Goal: Information Seeking & Learning: Learn about a topic

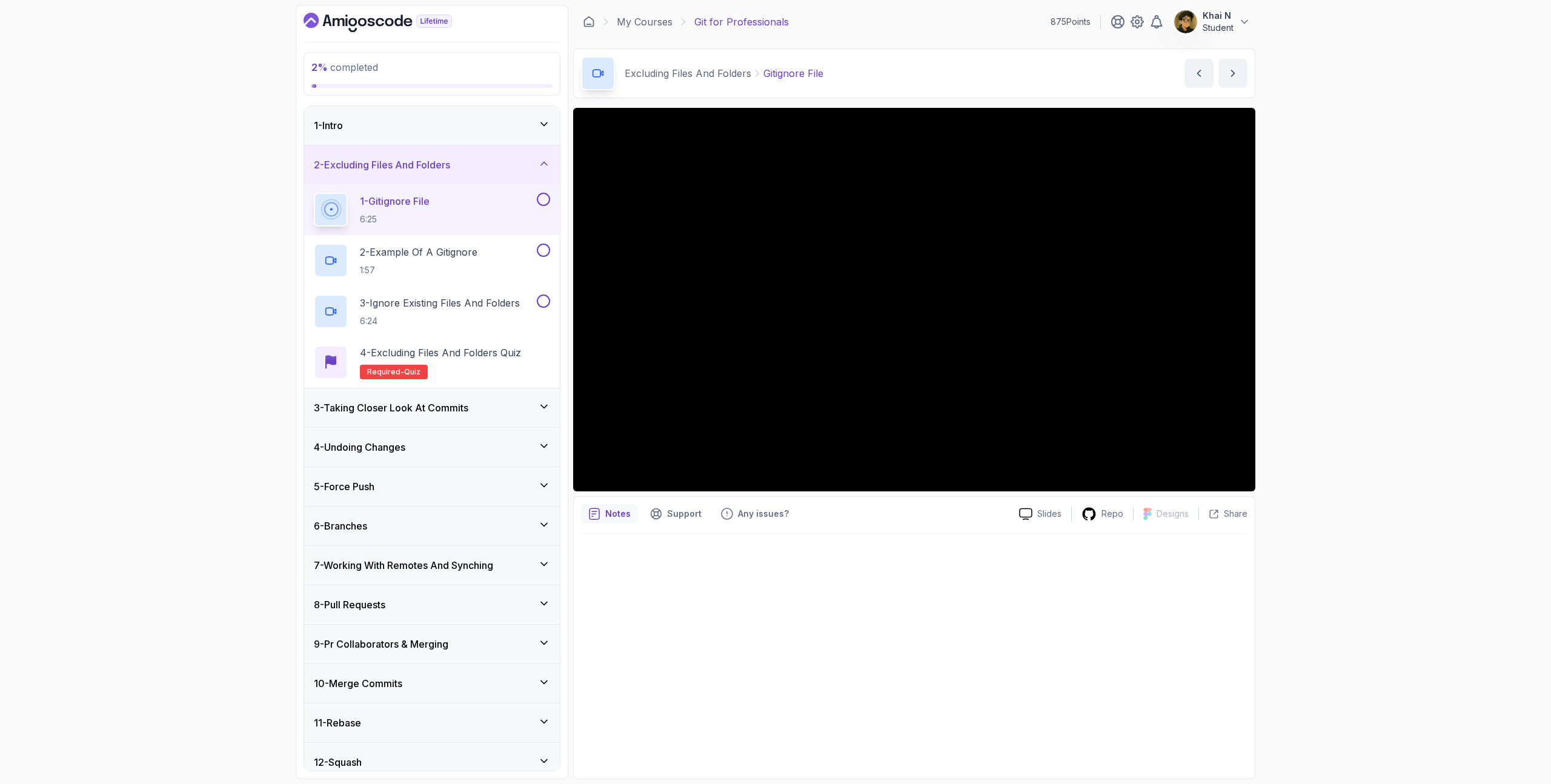
click at [536, 202] on div at bounding box center [542, 198] width 16 height 13
click at [546, 204] on button at bounding box center [543, 198] width 13 height 13
click at [449, 264] on p "1:57" at bounding box center [419, 270] width 117 height 12
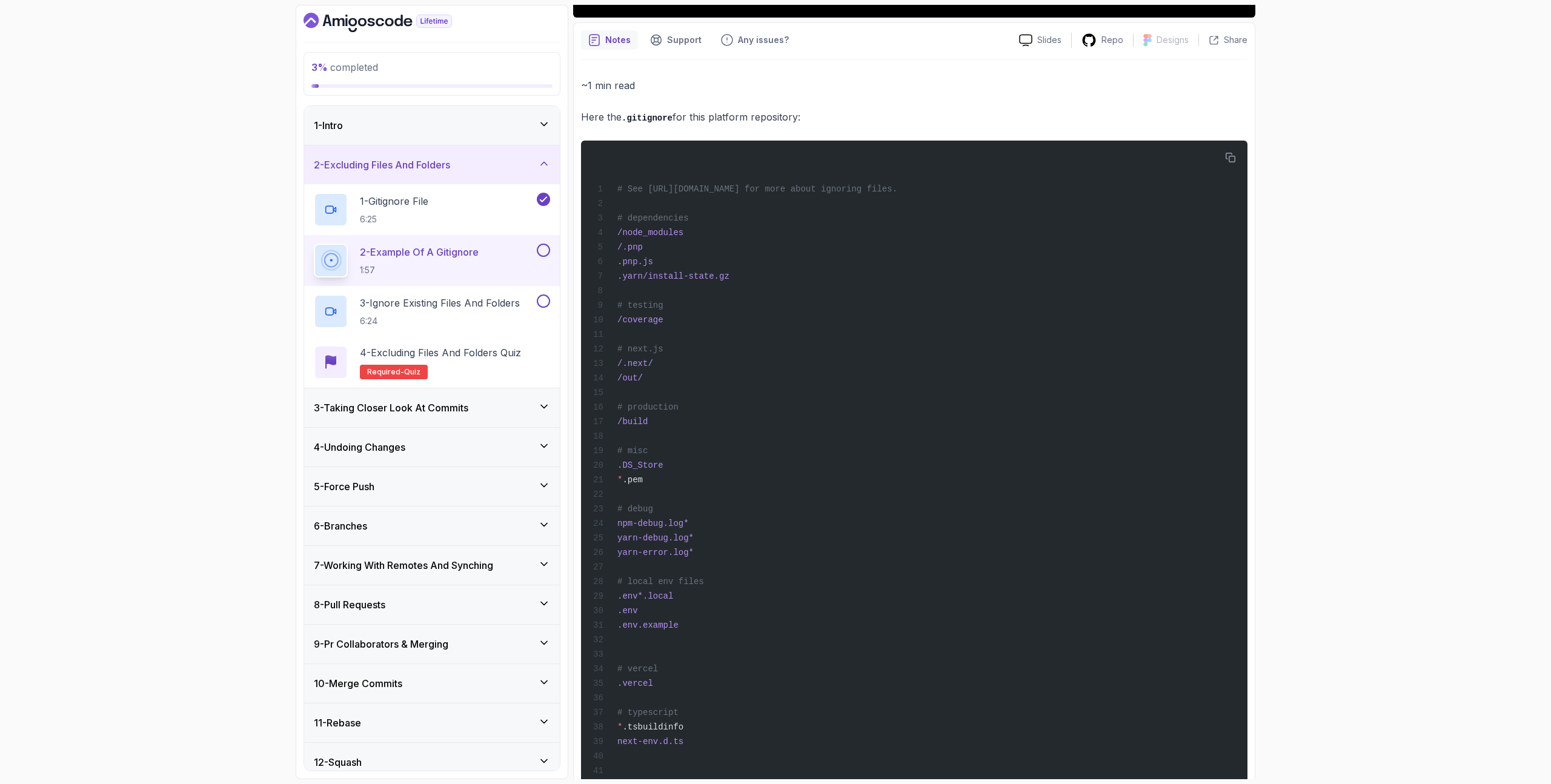
scroll to position [565, 0]
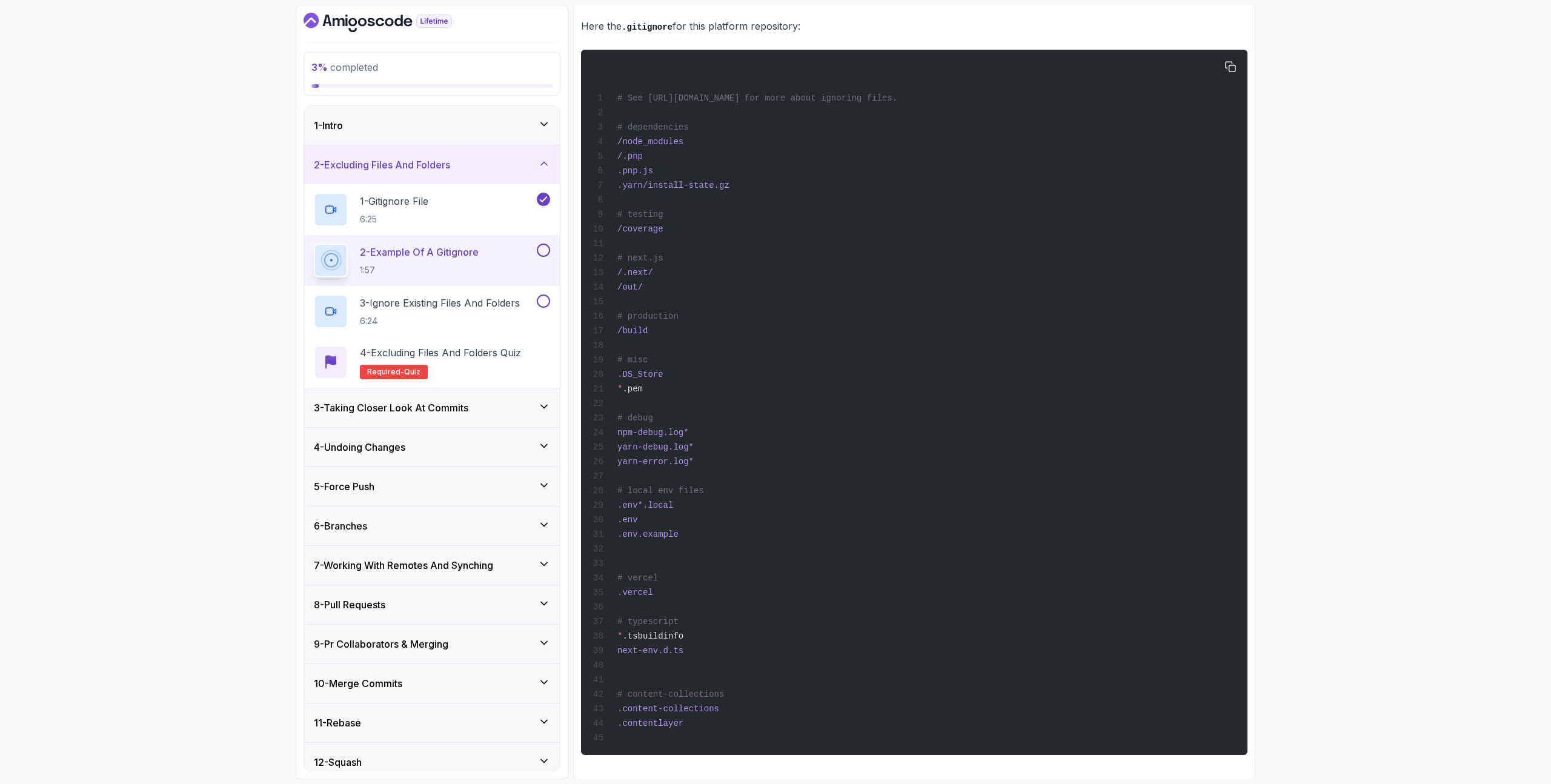
click at [681, 579] on div "# See [URL][DOMAIN_NAME] for more about ignoring files. # dependencies /node_mo…" at bounding box center [915, 402] width 647 height 690
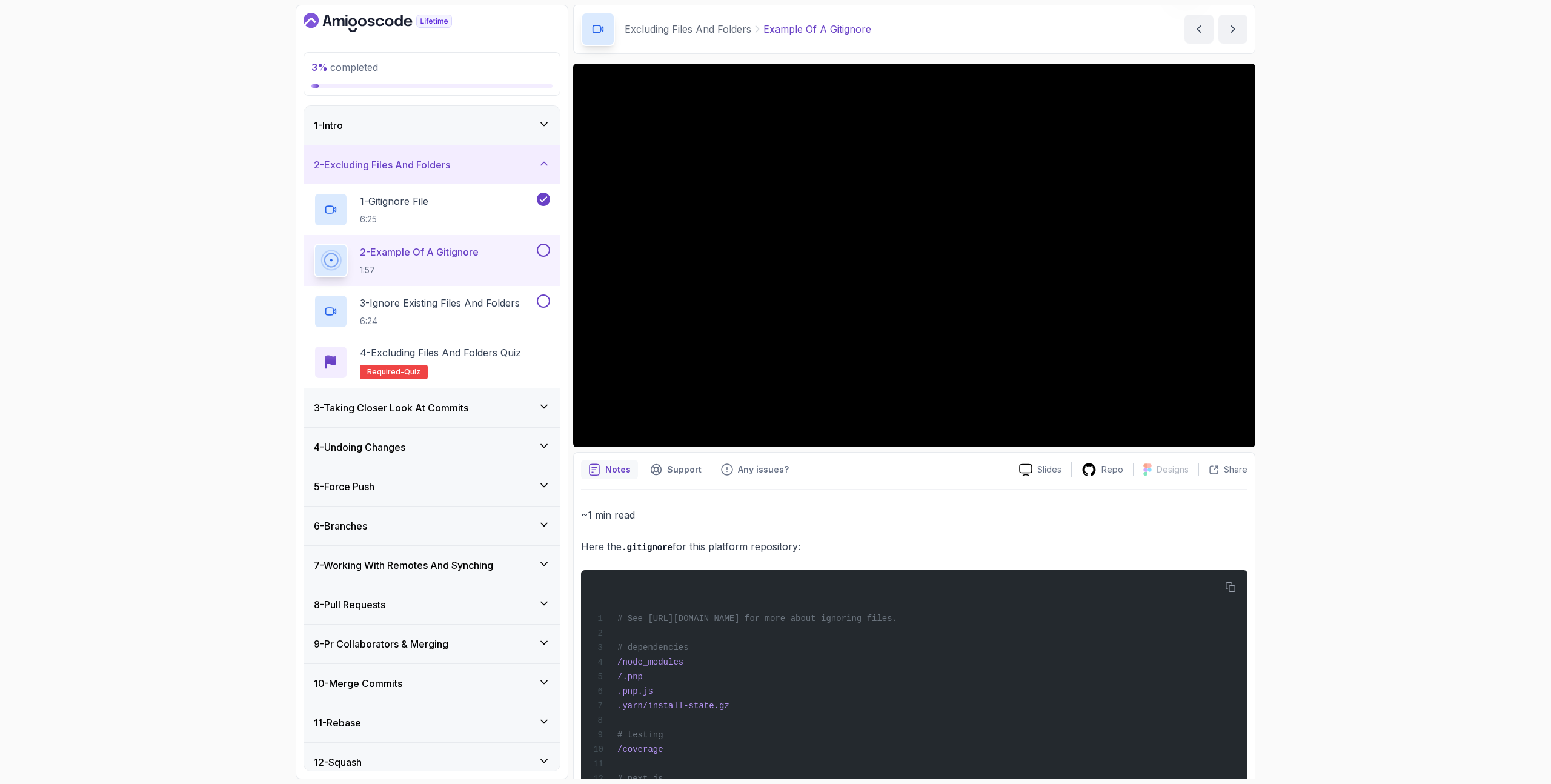
scroll to position [0, 0]
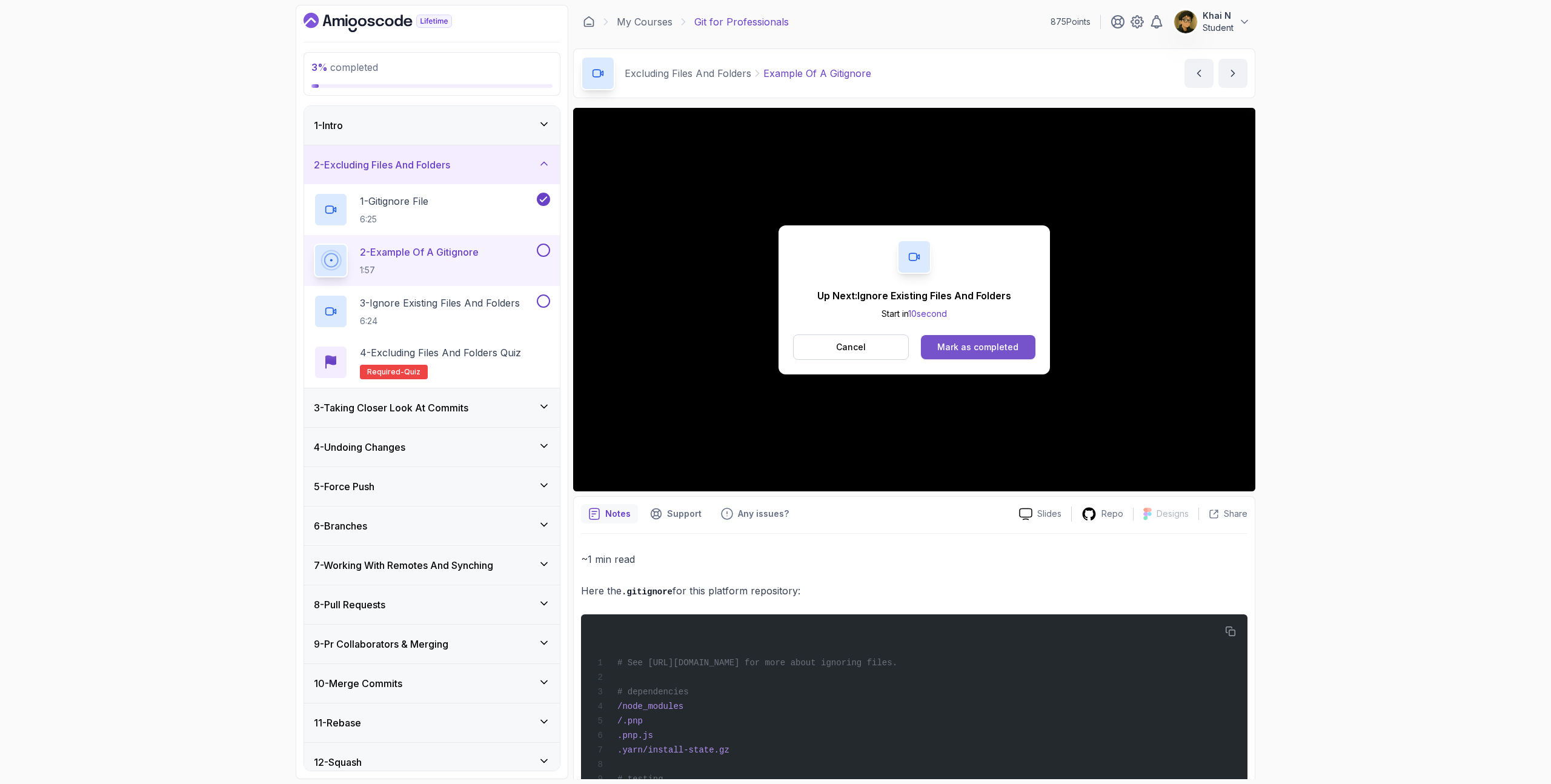
click at [1009, 344] on div "Mark as completed" at bounding box center [977, 347] width 81 height 12
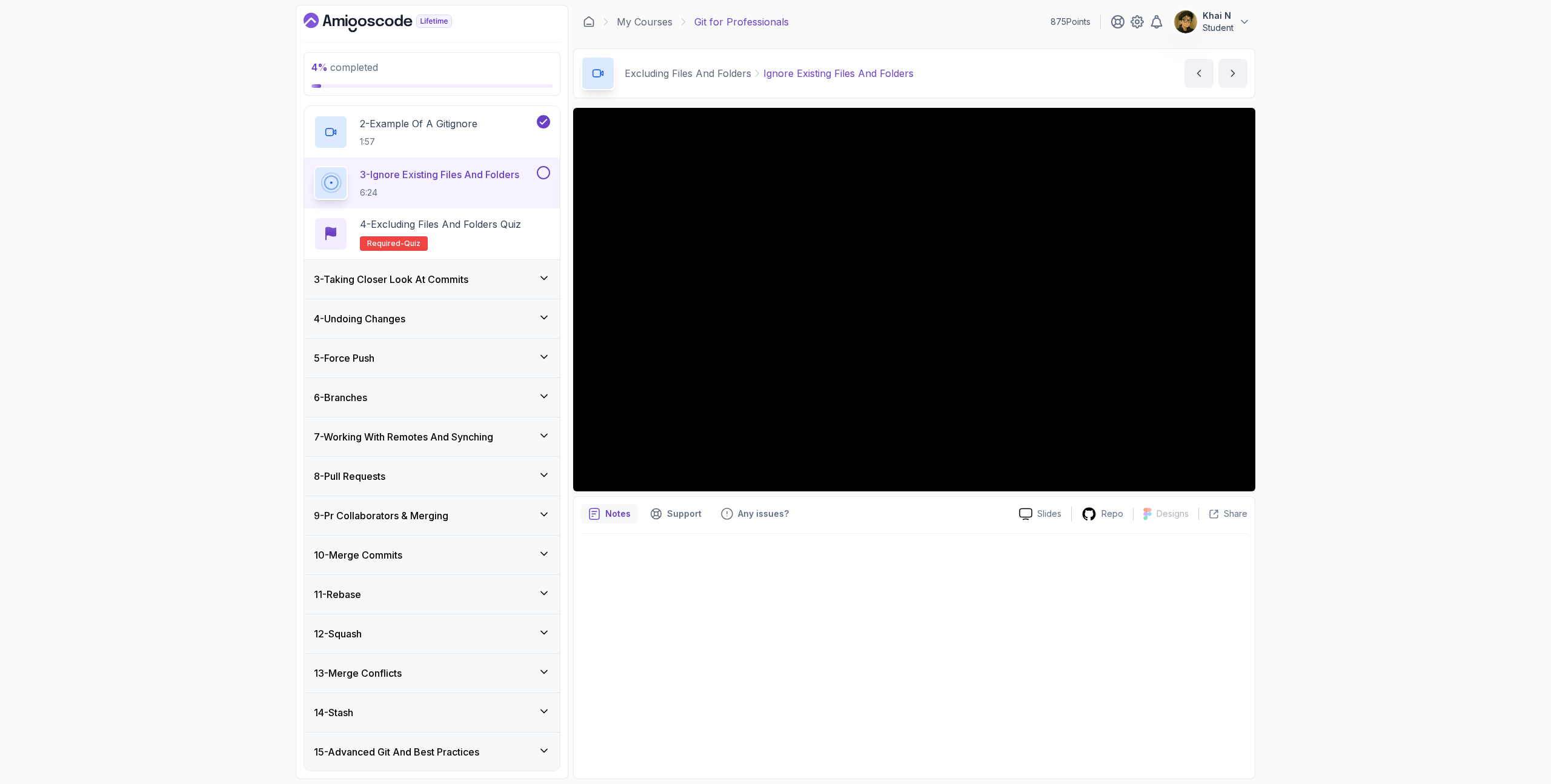
scroll to position [326, 0]
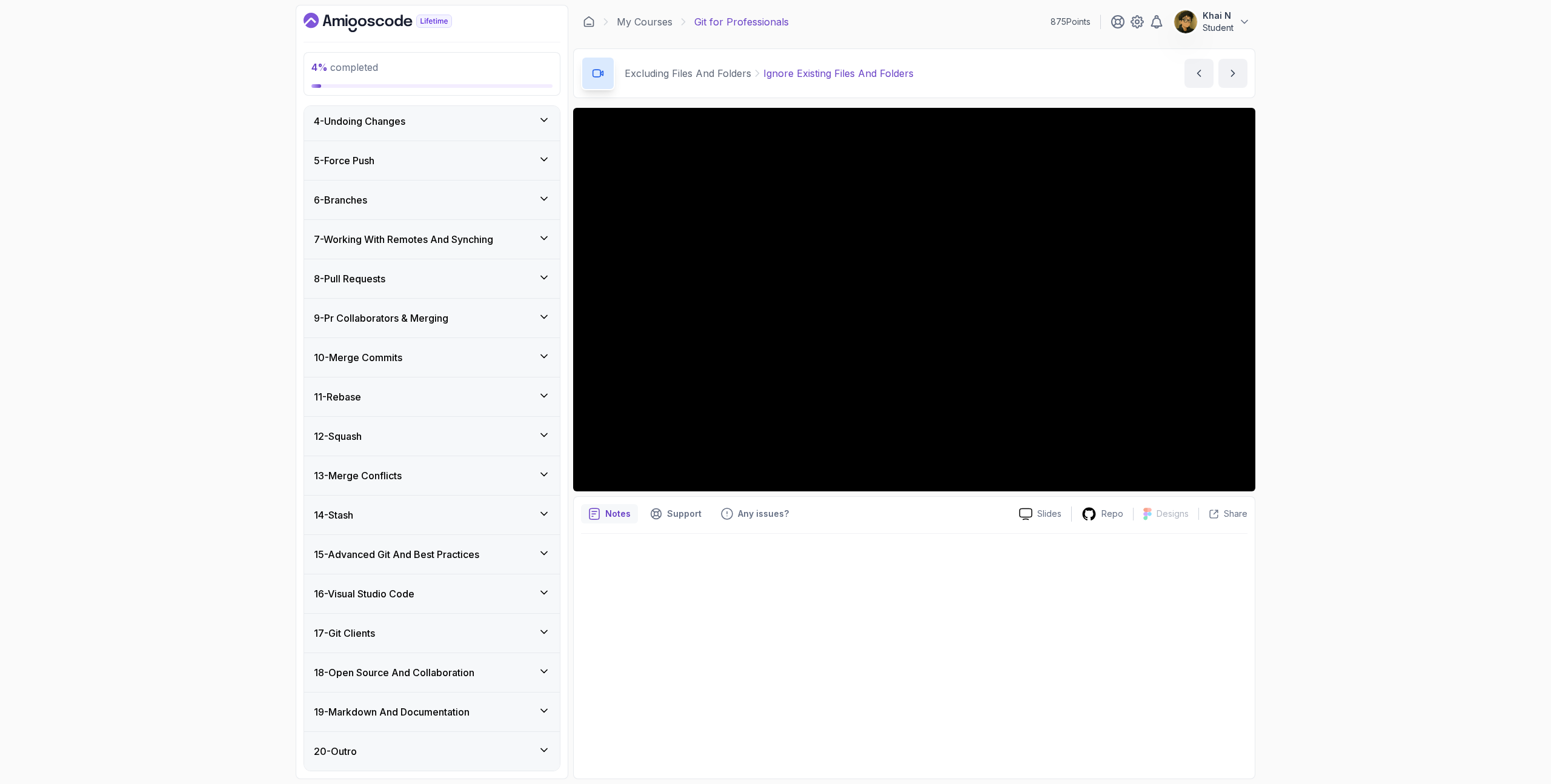
click at [1341, 148] on div "4 % completed 1 - Intro 2 - Excluding Files And Folders 1 - Gitignore File 6:25…" at bounding box center [776, 392] width 1551 height 784
click at [734, 72] on p "Excluding Files And Folders" at bounding box center [688, 73] width 127 height 15
click at [948, 68] on div "Excluding Files And Folders Ignore Existing Files And Folders Ignore Existing F…" at bounding box center [915, 73] width 682 height 50
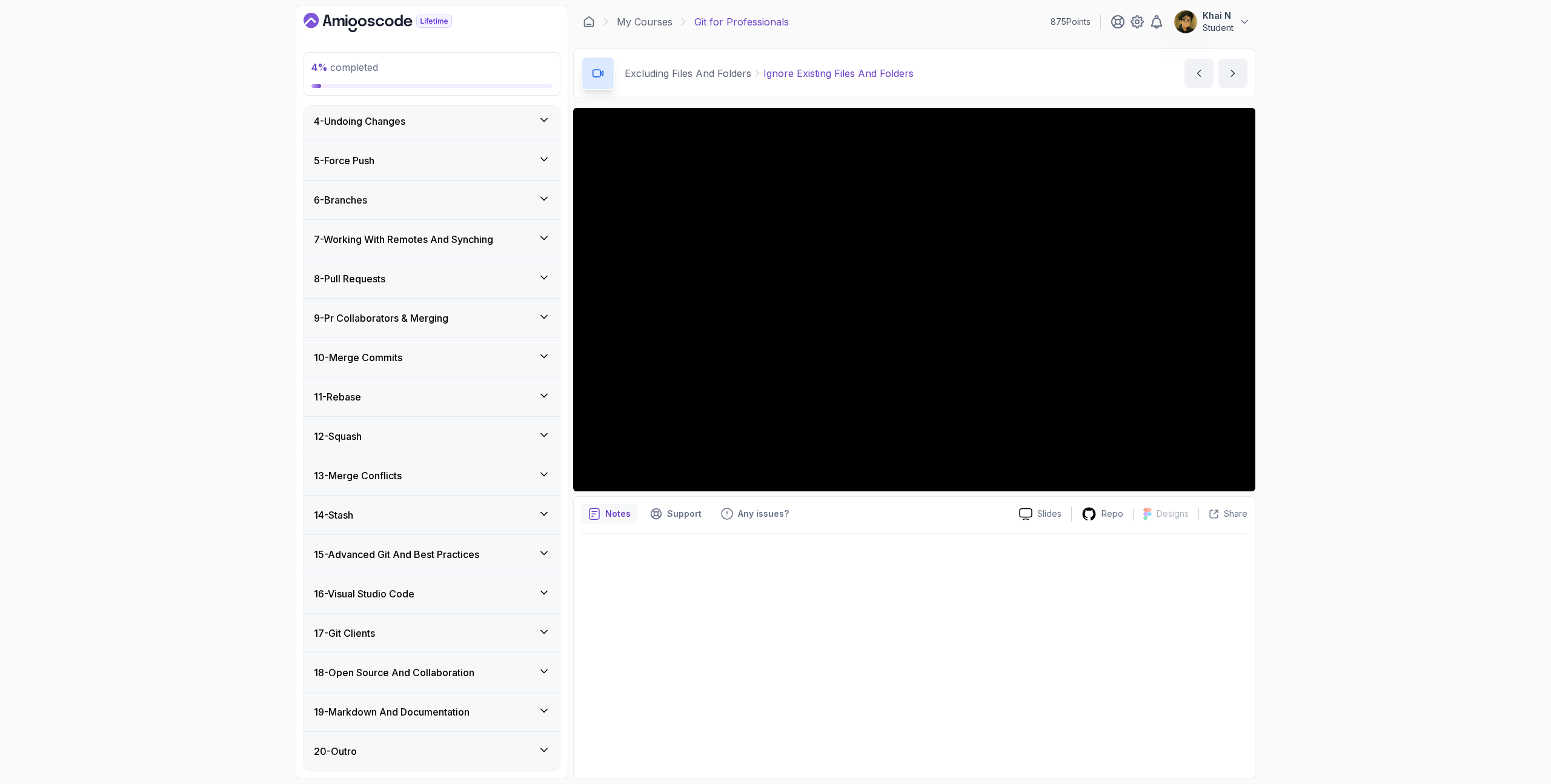
click at [948, 68] on div "Excluding Files And Folders Ignore Existing Files And Folders Ignore Existing F…" at bounding box center [915, 73] width 682 height 50
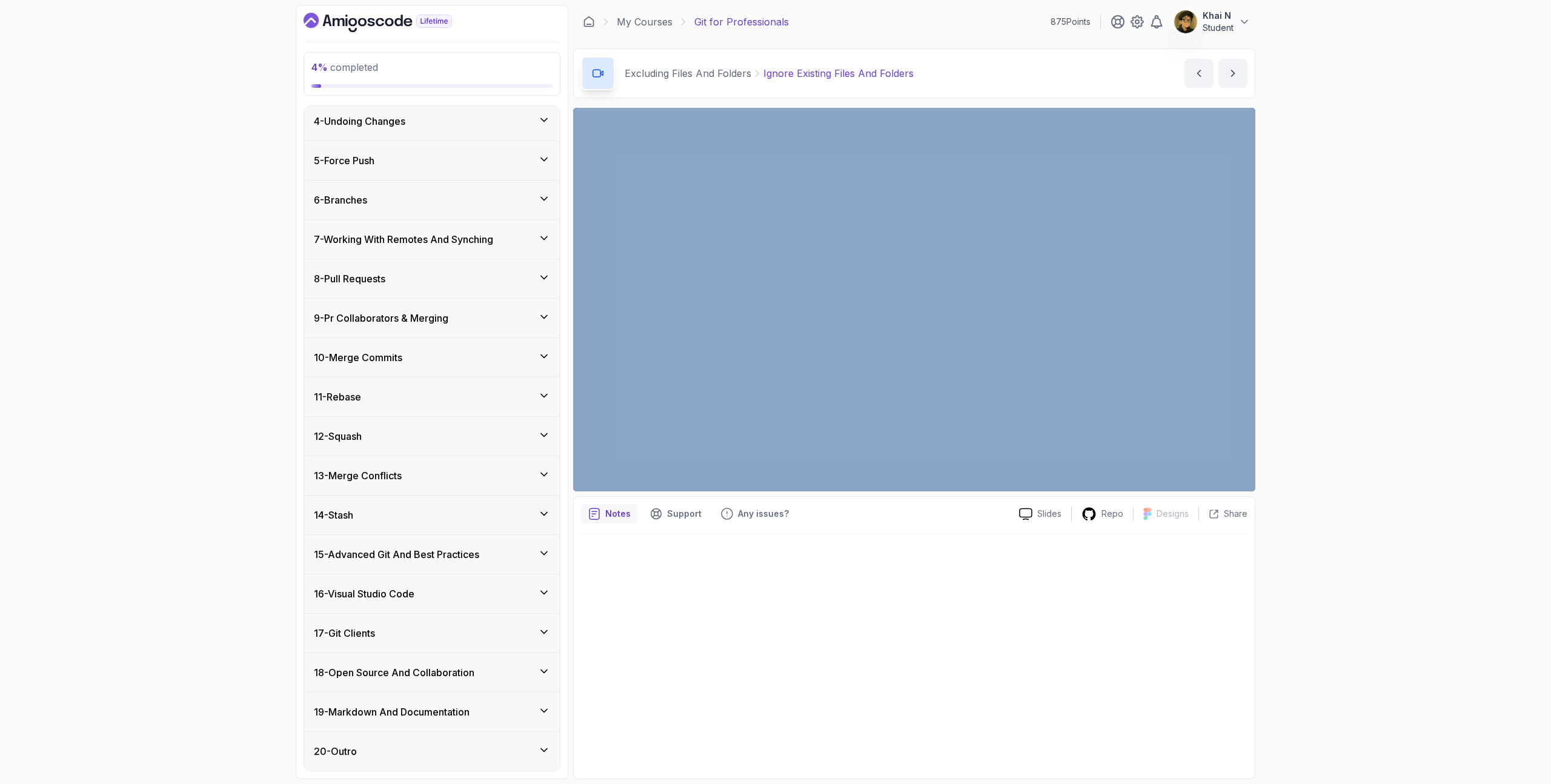
click at [948, 68] on div "Excluding Files And Folders Ignore Existing Files And Folders Ignore Existing F…" at bounding box center [915, 73] width 682 height 50
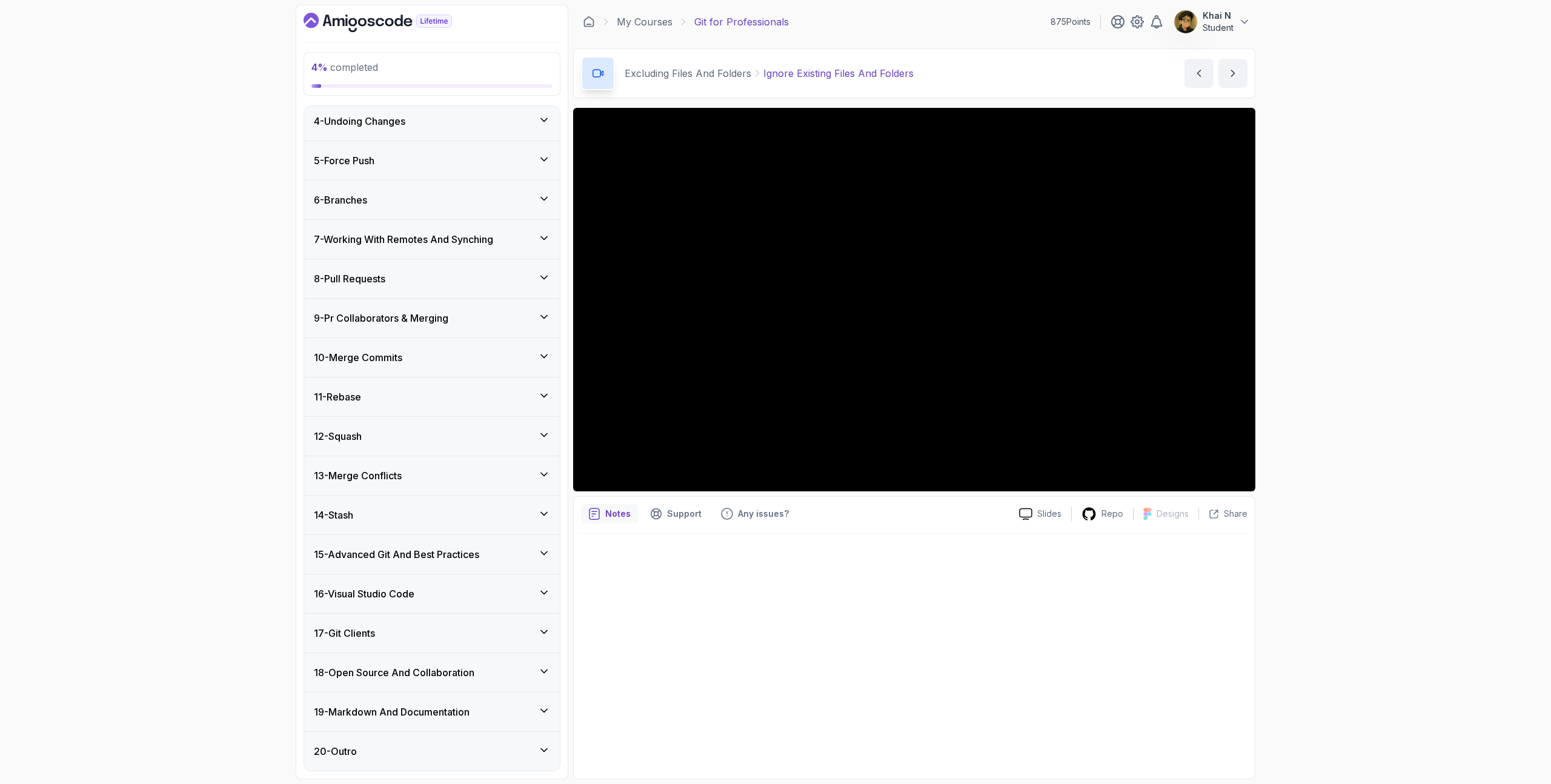
click at [1231, 24] on p "Student" at bounding box center [1218, 28] width 31 height 12
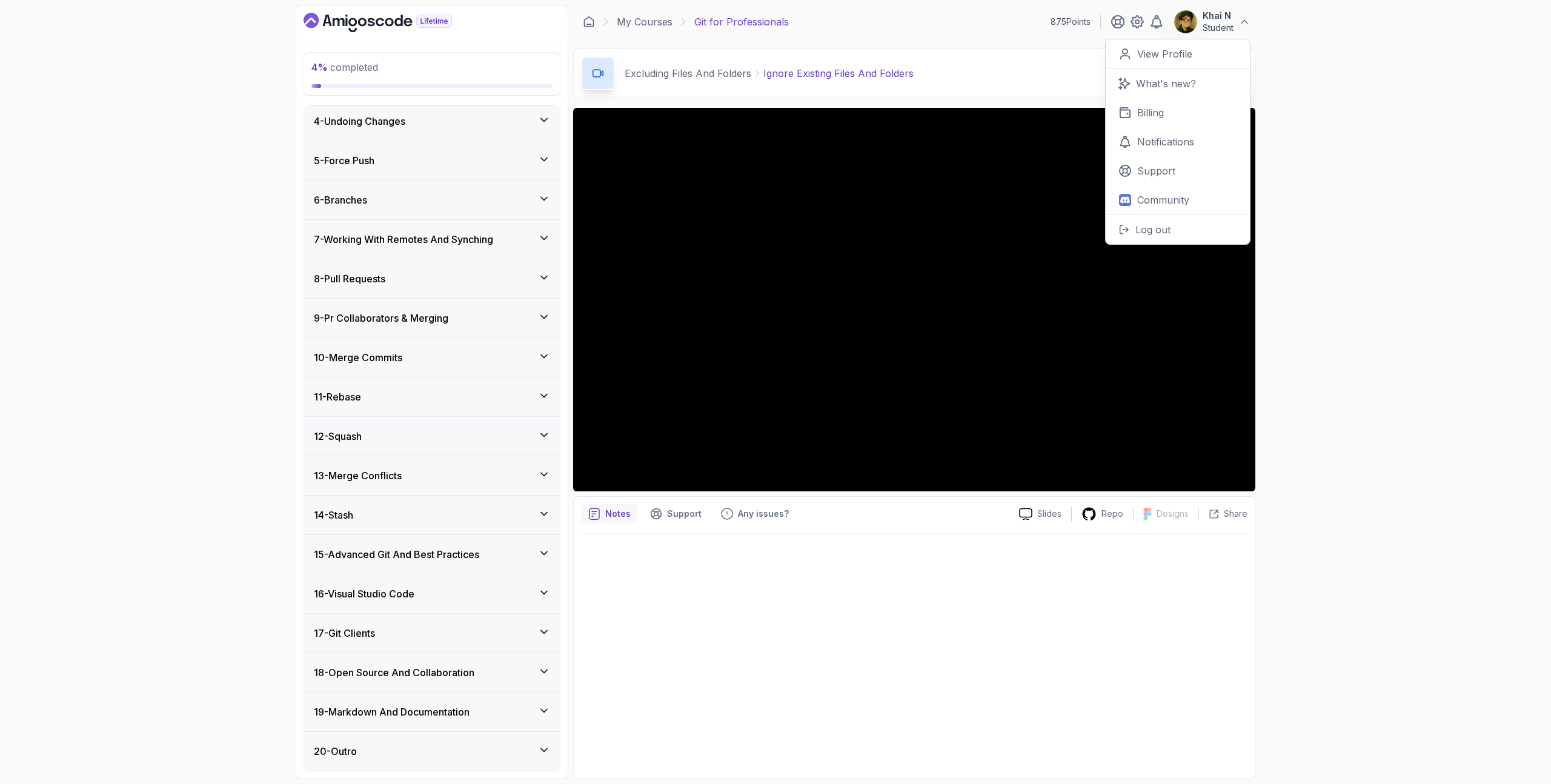
click at [1231, 24] on p "Student" at bounding box center [1218, 28] width 31 height 12
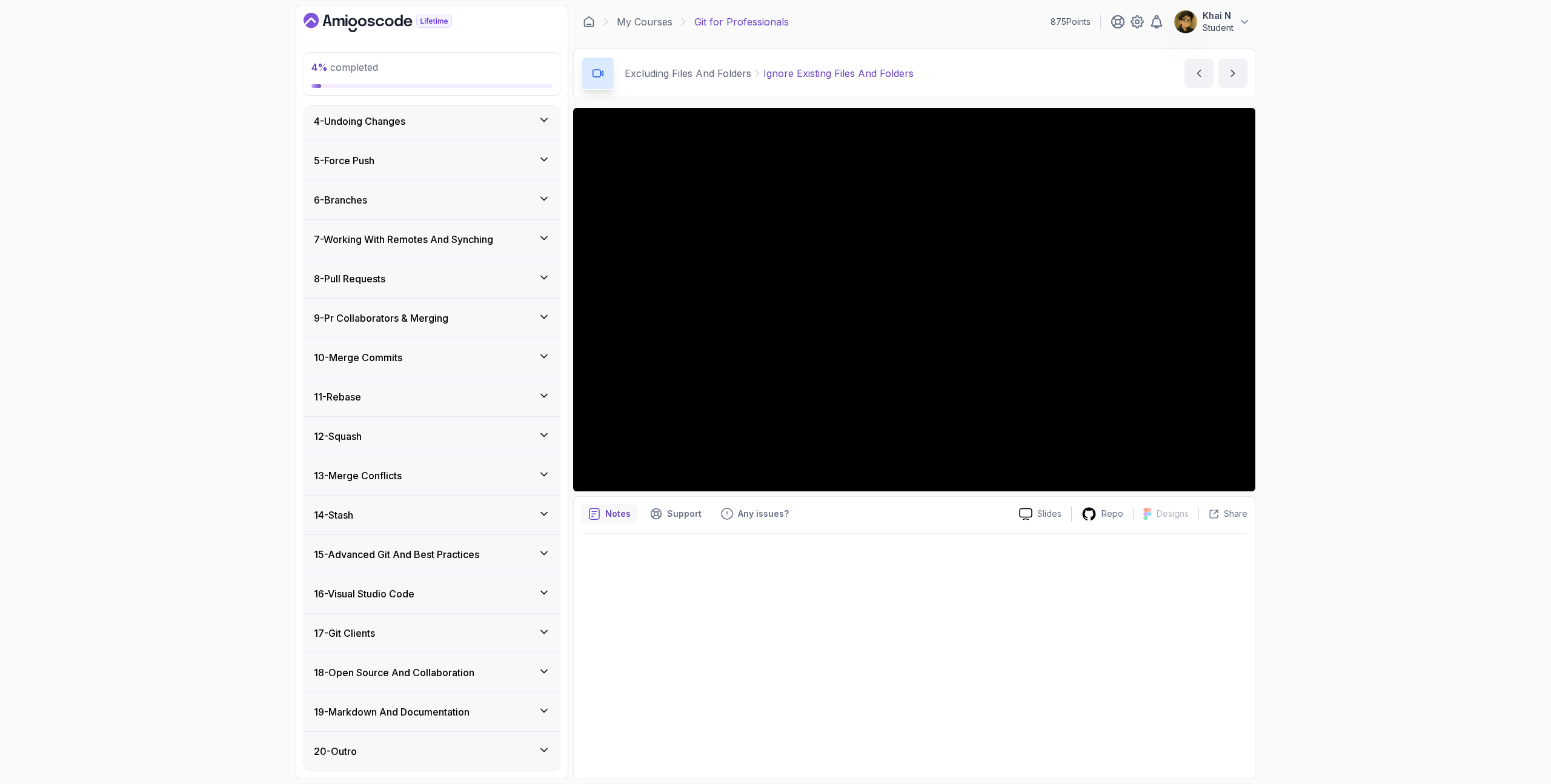
click at [1231, 24] on p "Student" at bounding box center [1218, 28] width 31 height 12
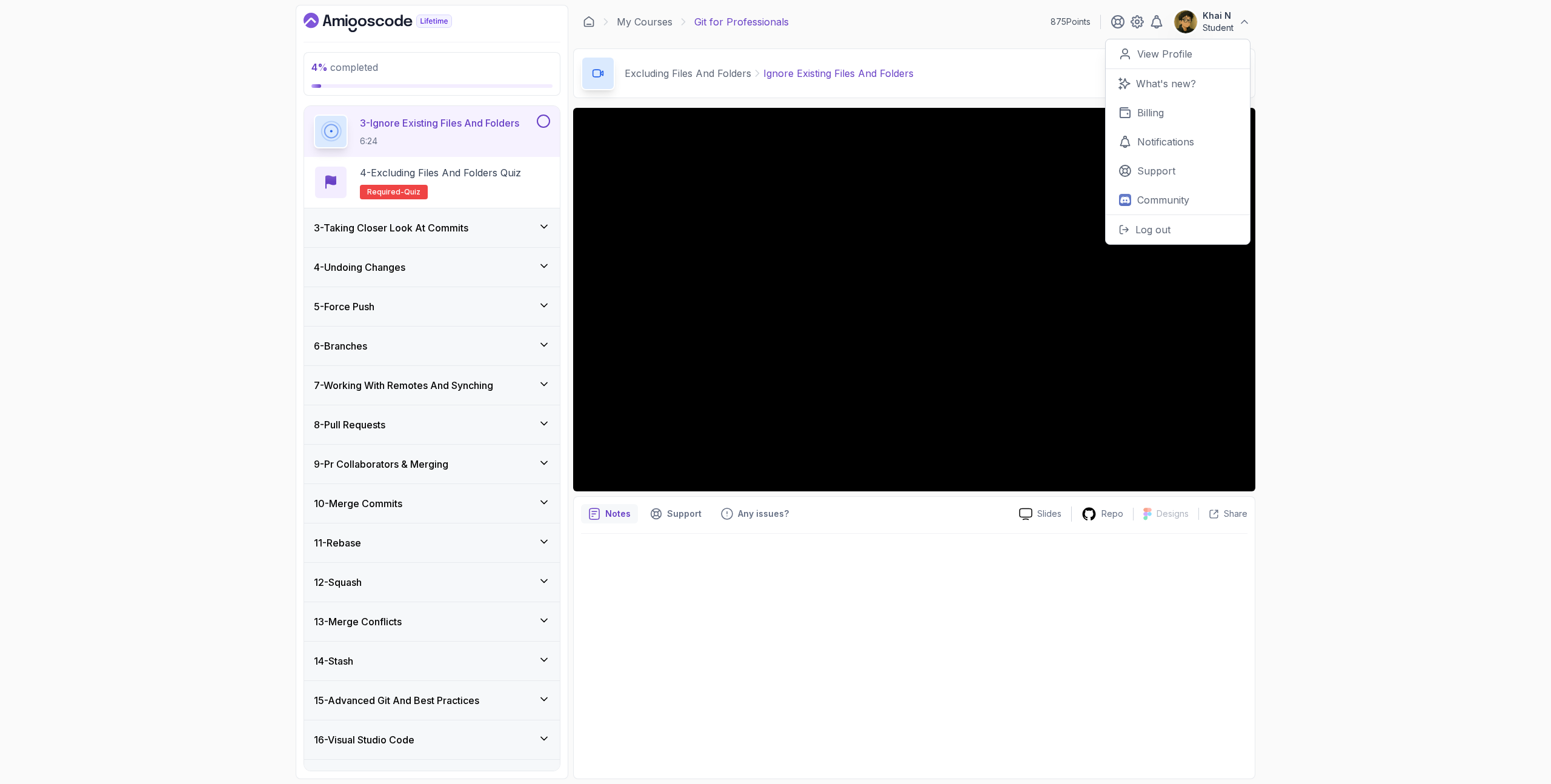
scroll to position [0, 0]
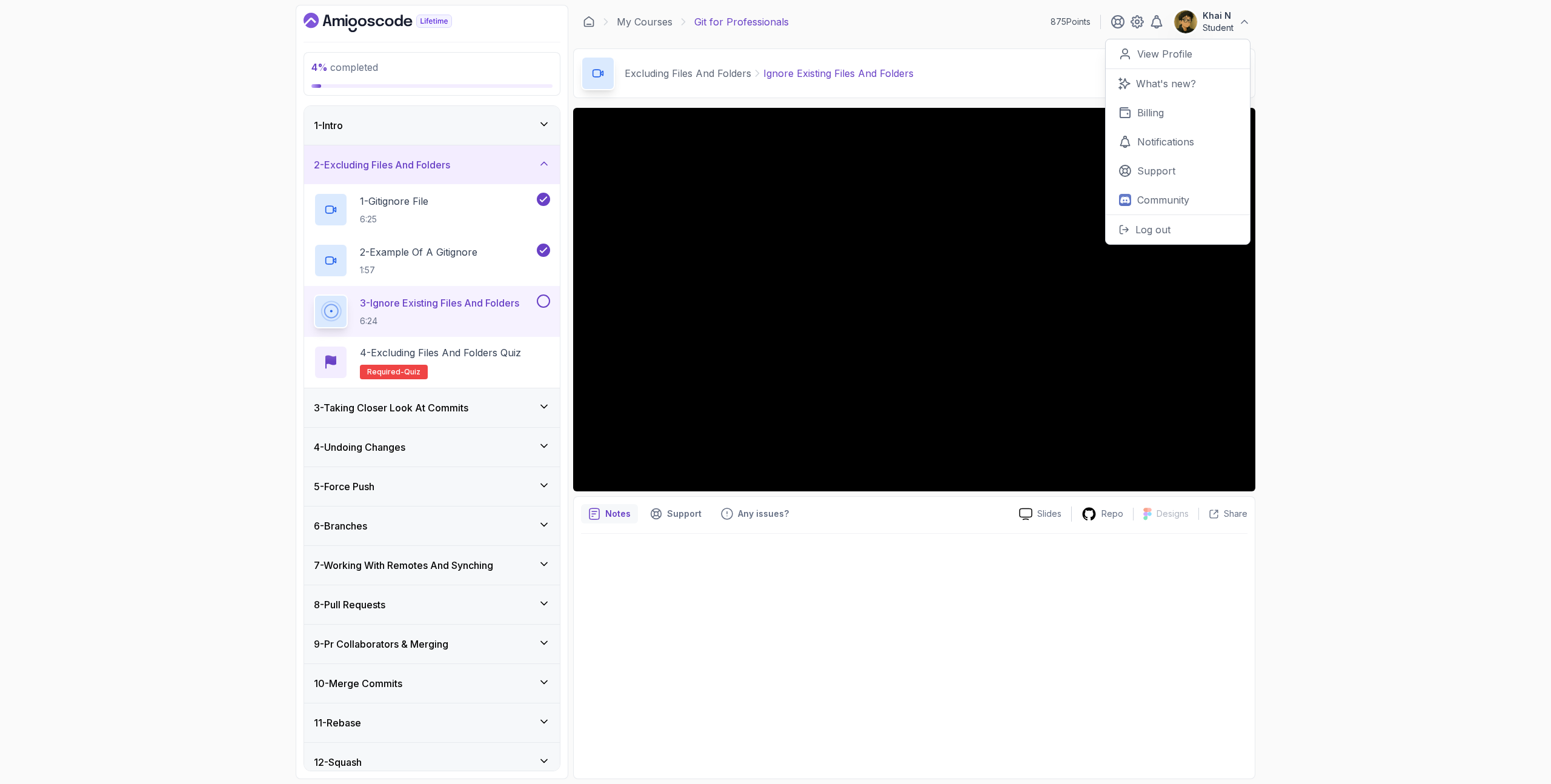
click at [1236, 31] on button "Khai N Student" at bounding box center [1212, 22] width 77 height 24
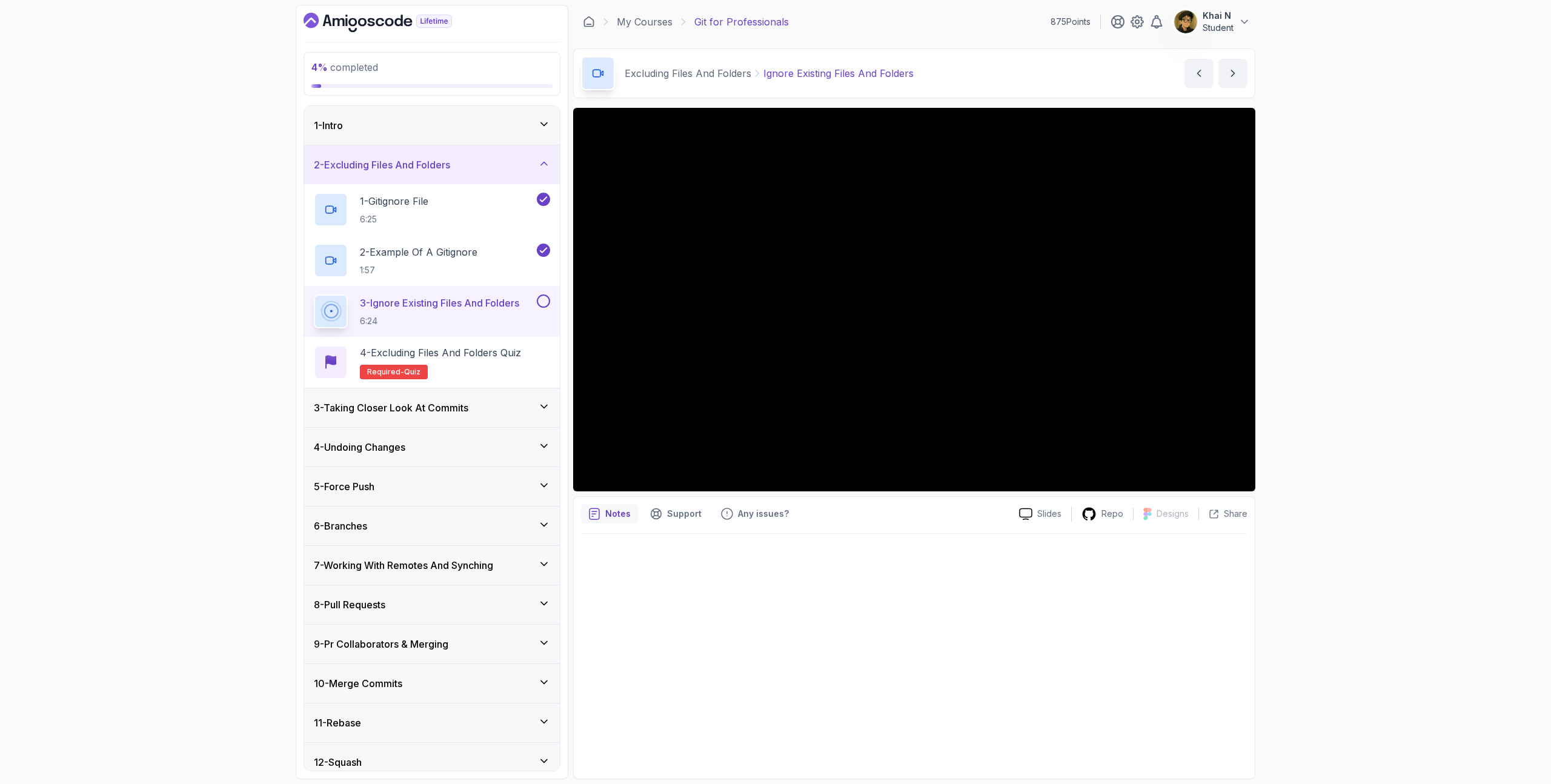
click at [856, 18] on div "My Courses Git for Professionals 875 Points Khai N Student" at bounding box center [915, 22] width 682 height 34
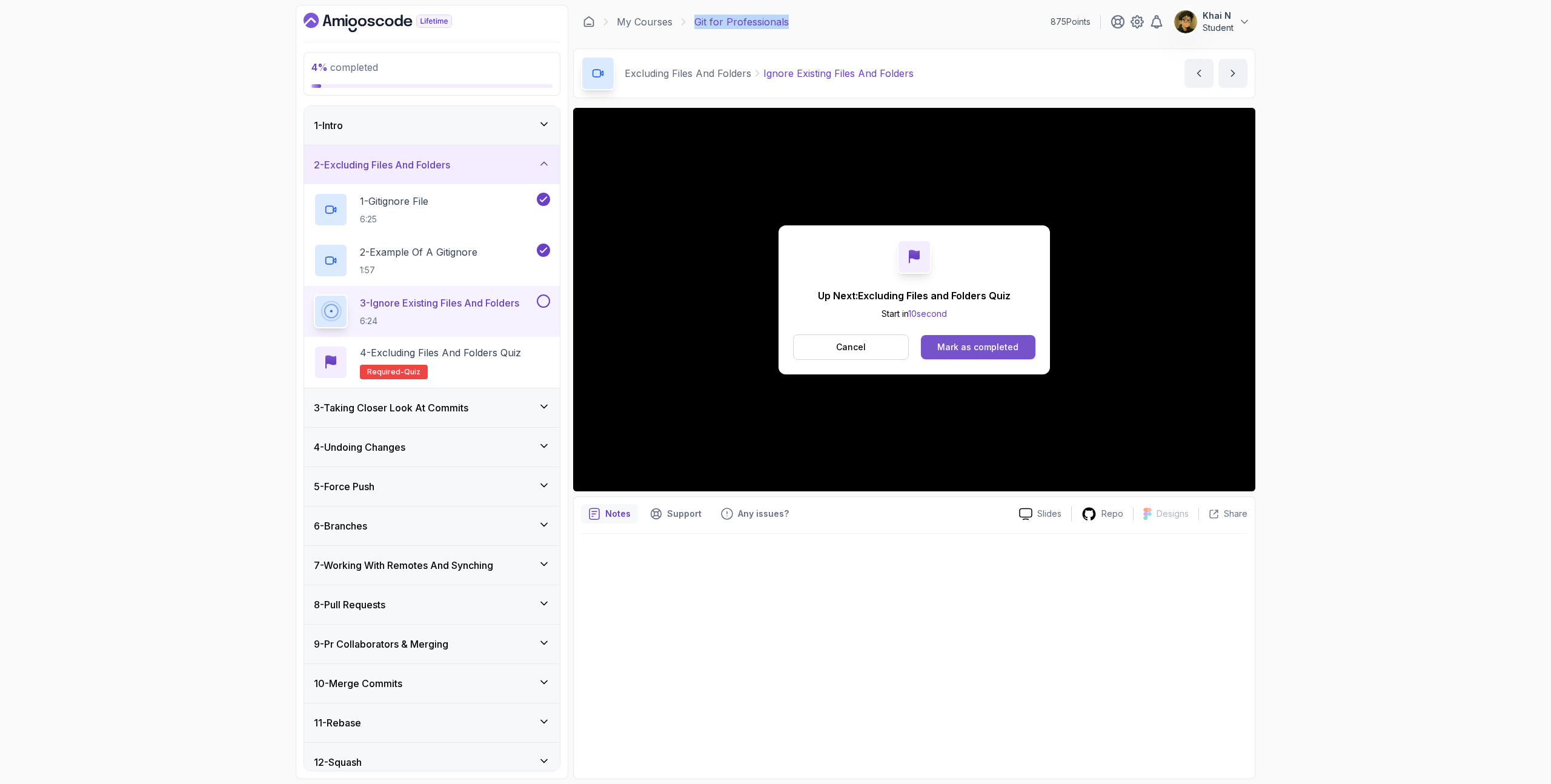
click at [984, 350] on div "Mark as completed" at bounding box center [977, 347] width 81 height 12
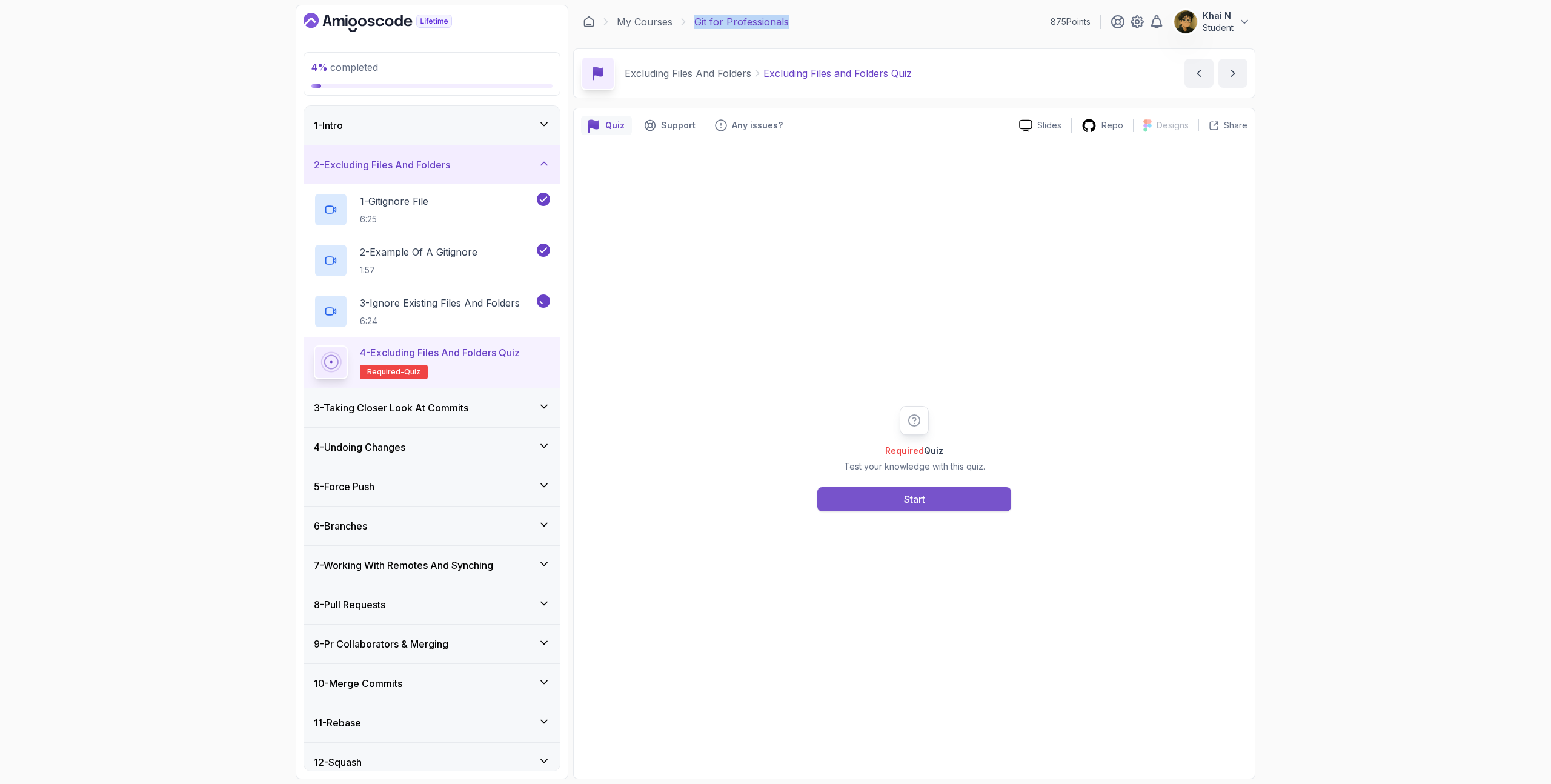
click at [909, 503] on div "Start" at bounding box center [915, 499] width 21 height 15
